Goal: Find specific page/section: Find specific page/section

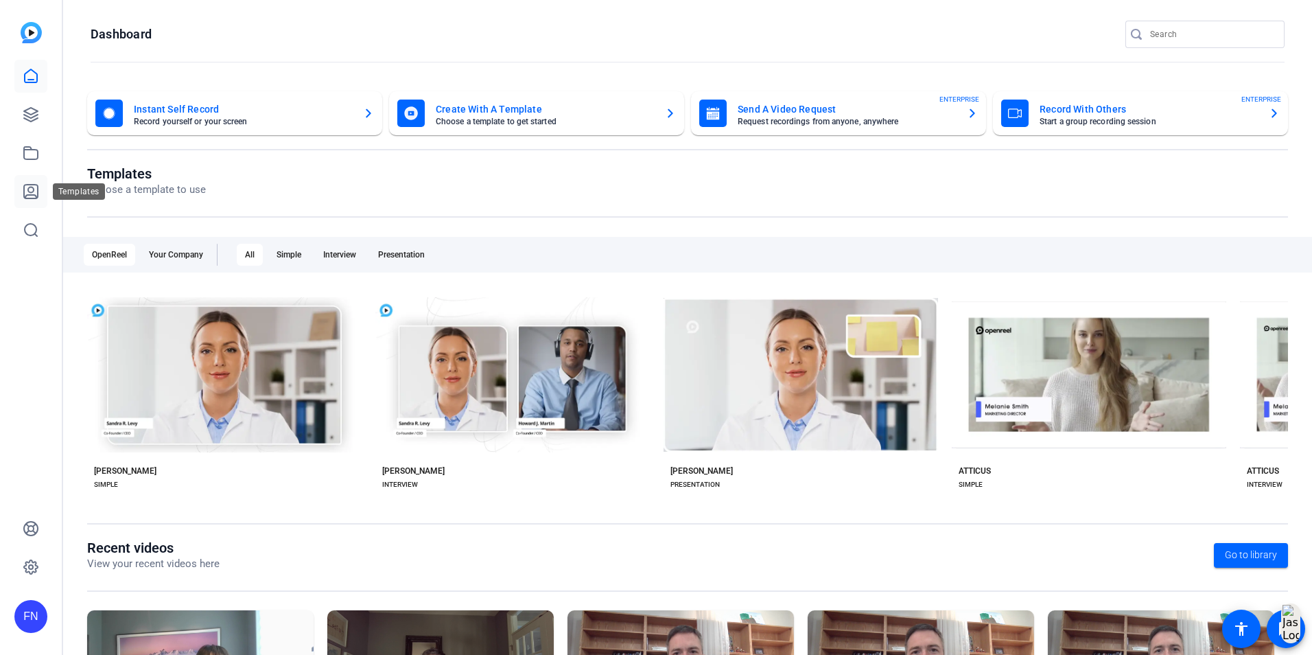
click at [24, 197] on icon at bounding box center [31, 192] width 14 height 14
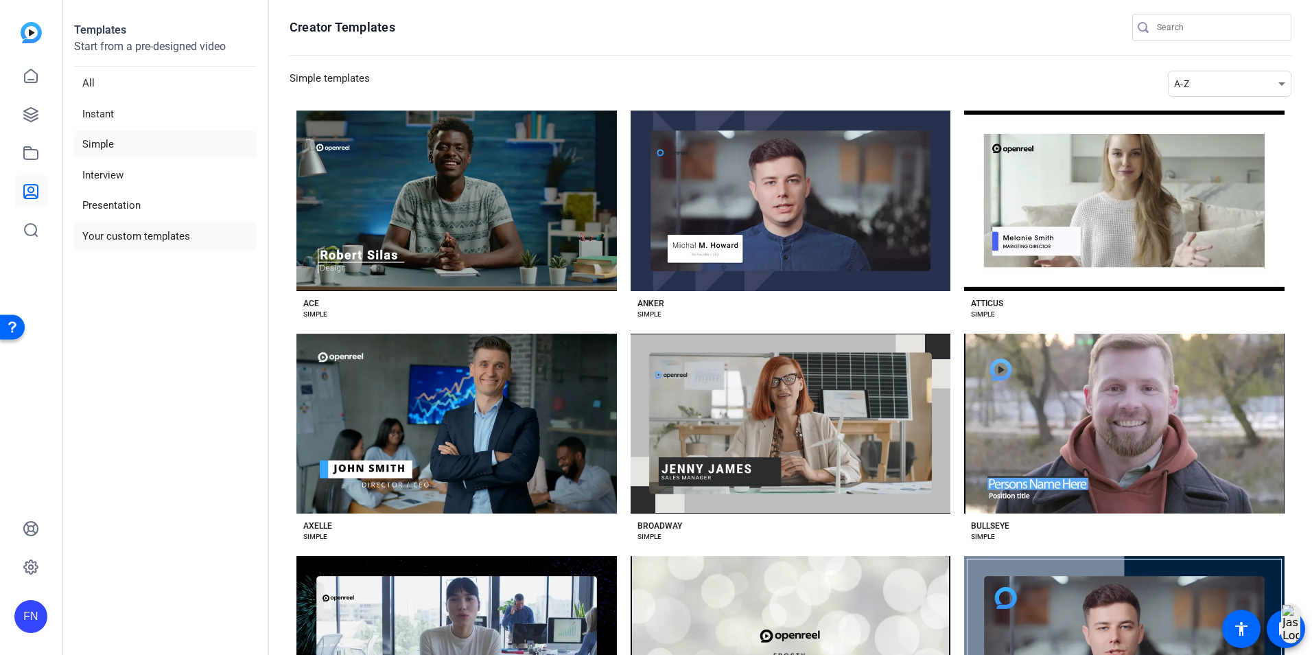
click at [105, 235] on li "Your custom templates" at bounding box center [165, 236] width 183 height 28
